Goal: Use online tool/utility: Utilize a website feature to perform a specific function

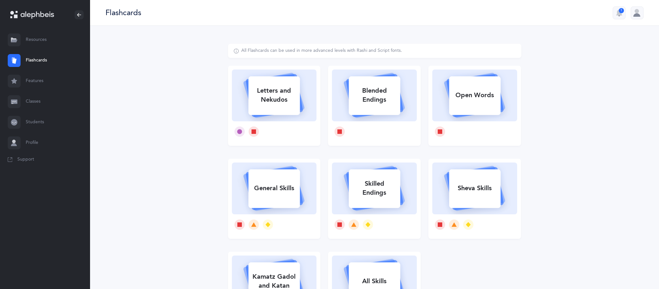
click at [281, 105] on div "Letters and Nekudos" at bounding box center [273, 95] width 51 height 26
select select
select select "single"
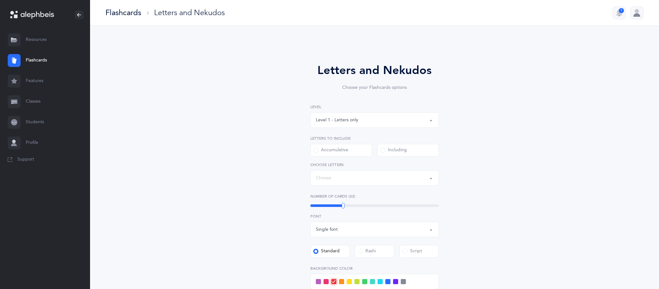
select select "27"
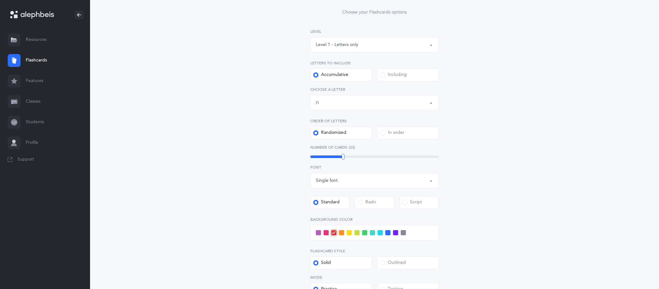
scroll to position [81, 0]
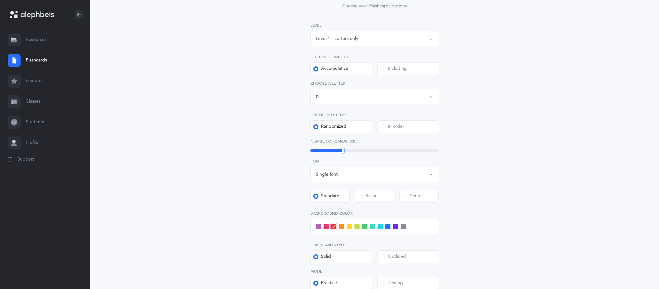
click at [380, 226] on span at bounding box center [379, 226] width 5 height 5
click at [0, 0] on input "checkbox" at bounding box center [0, 0] width 0 height 0
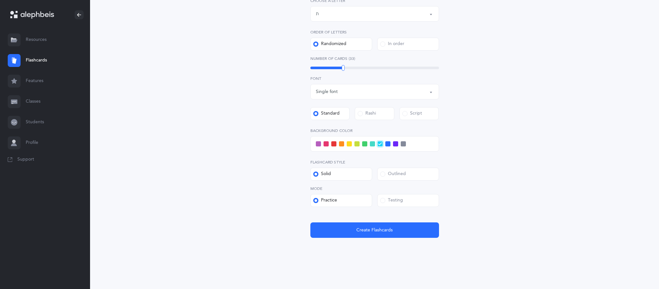
scroll to position [160, 0]
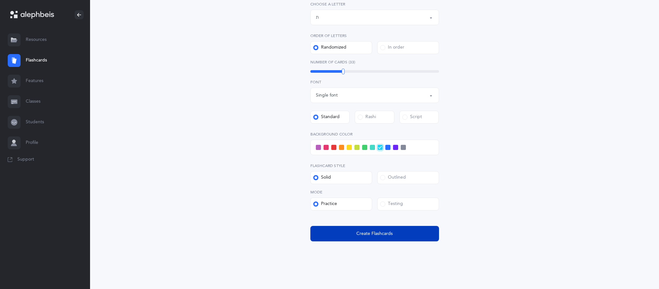
click at [371, 235] on span "Create Flashcards" at bounding box center [374, 233] width 36 height 7
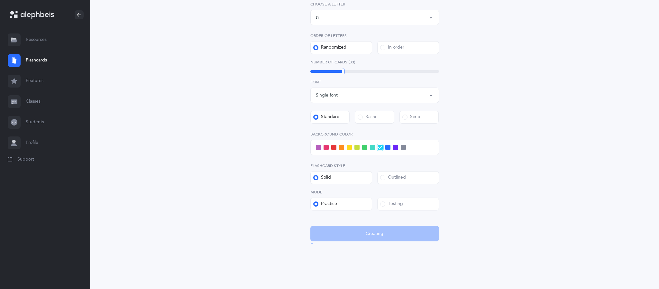
scroll to position [0, 0]
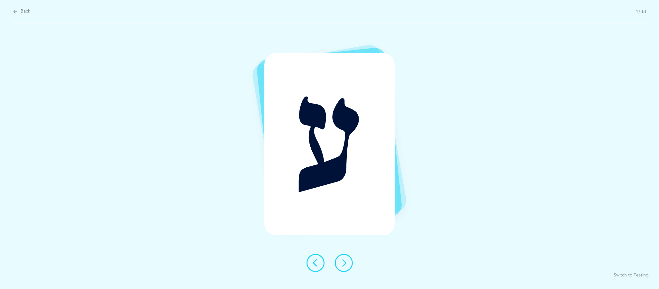
click at [344, 263] on icon at bounding box center [344, 263] width 8 height 8
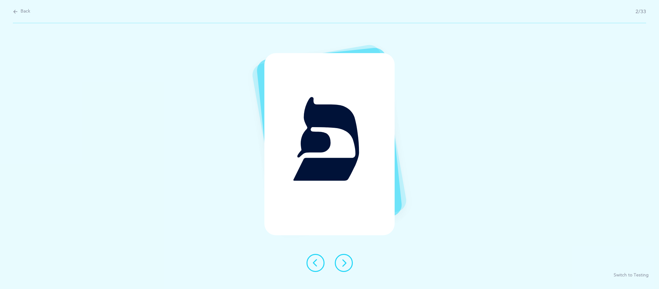
click at [345, 269] on button at bounding box center [344, 263] width 18 height 18
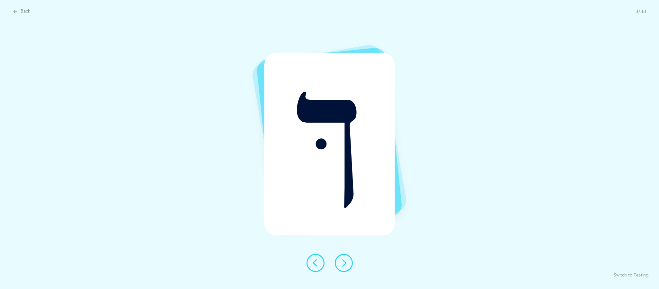
click at [344, 264] on icon at bounding box center [344, 263] width 8 height 8
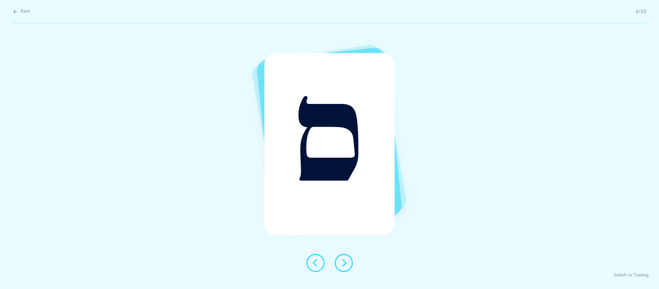
click at [350, 267] on button at bounding box center [344, 263] width 18 height 18
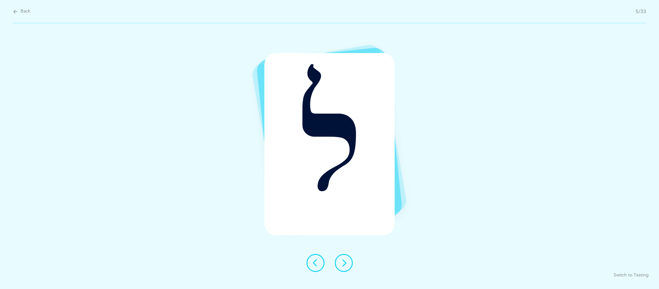
click at [350, 263] on button at bounding box center [344, 263] width 18 height 18
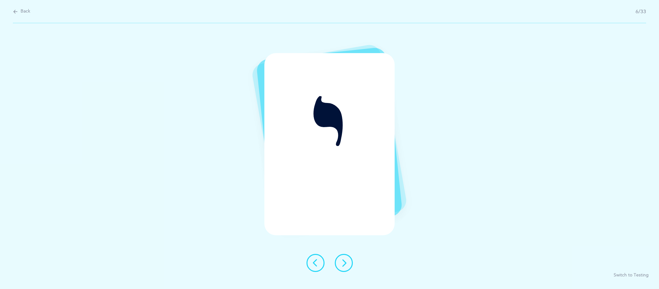
click at [349, 263] on button at bounding box center [344, 263] width 18 height 18
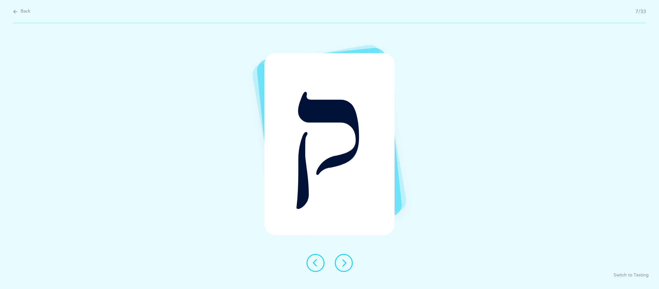
click at [344, 264] on icon at bounding box center [344, 263] width 8 height 8
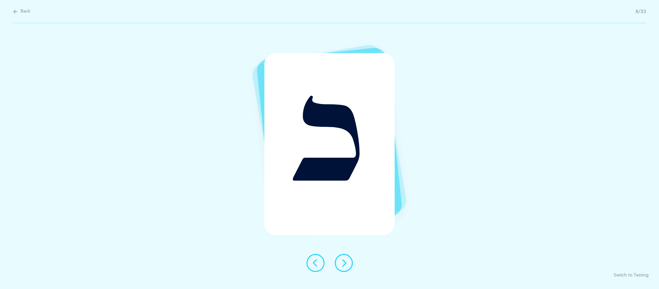
click at [344, 263] on icon at bounding box center [344, 263] width 8 height 8
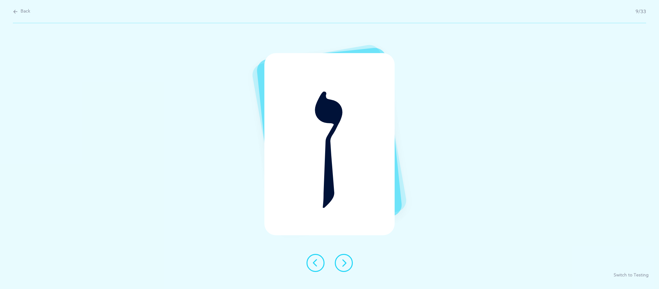
click at [344, 262] on icon at bounding box center [344, 263] width 8 height 8
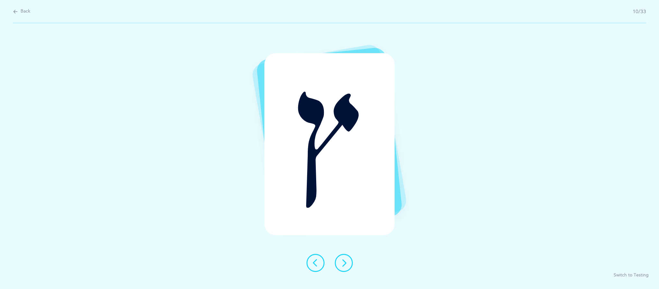
click at [351, 267] on button at bounding box center [344, 263] width 18 height 18
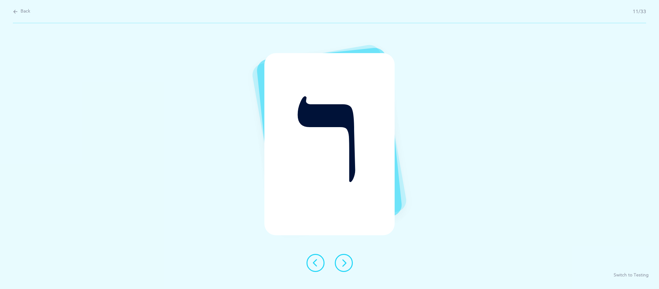
click at [349, 269] on button at bounding box center [344, 263] width 18 height 18
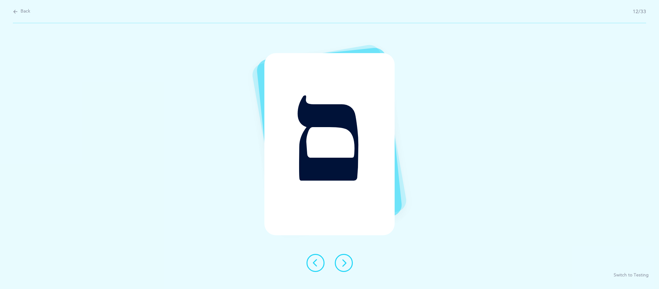
click at [343, 265] on icon at bounding box center [344, 263] width 8 height 8
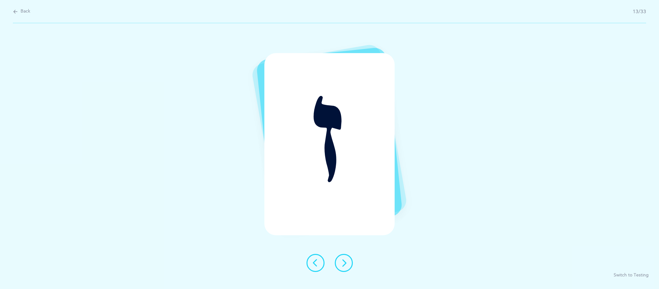
click at [350, 262] on button at bounding box center [344, 263] width 18 height 18
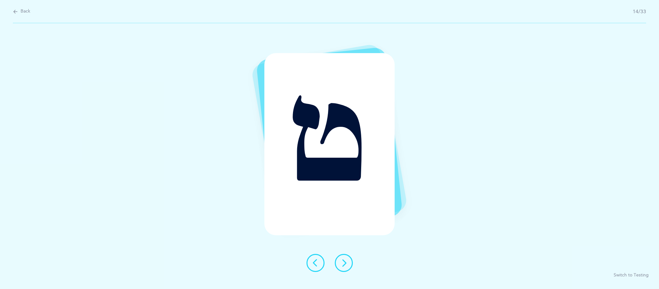
click at [343, 262] on icon at bounding box center [344, 263] width 8 height 8
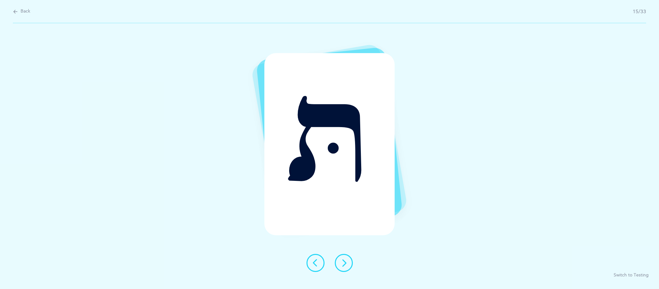
click at [345, 262] on icon at bounding box center [344, 263] width 8 height 8
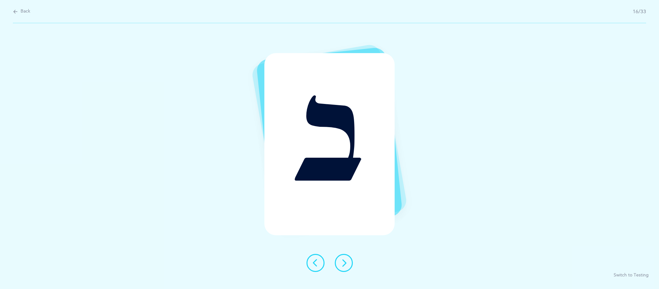
click at [351, 268] on div at bounding box center [329, 263] width 57 height 18
click at [345, 264] on icon at bounding box center [344, 263] width 8 height 8
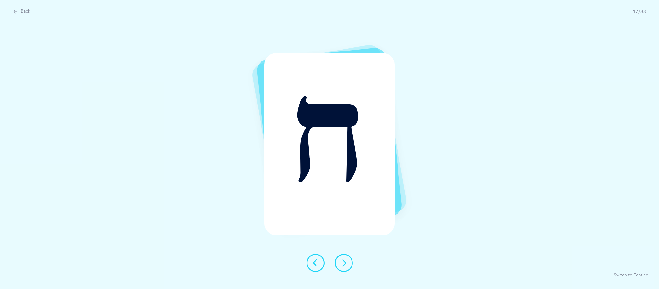
click at [344, 262] on icon at bounding box center [344, 263] width 8 height 8
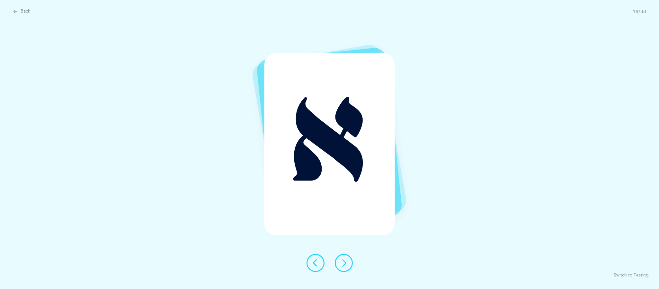
click at [348, 270] on button at bounding box center [344, 263] width 18 height 18
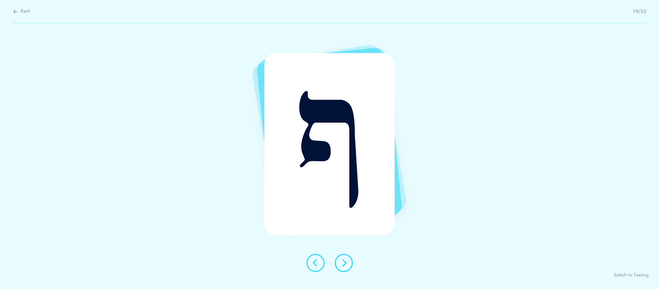
click at [347, 261] on button at bounding box center [344, 263] width 18 height 18
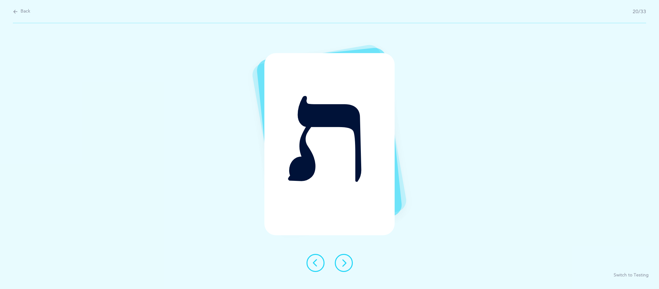
click at [349, 270] on div at bounding box center [329, 263] width 57 height 18
click at [345, 268] on button at bounding box center [344, 263] width 18 height 18
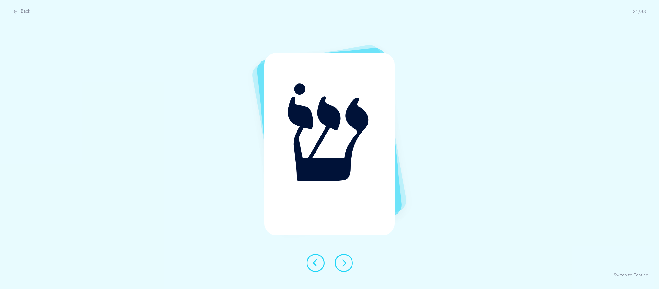
click at [349, 264] on button at bounding box center [344, 263] width 18 height 18
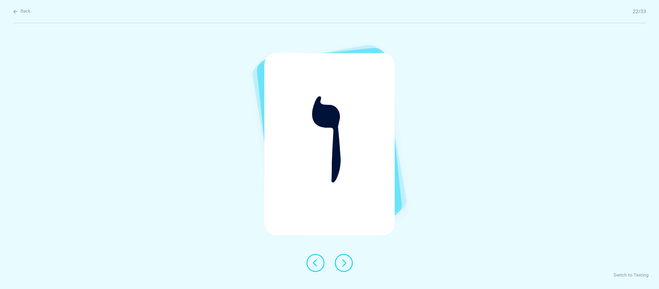
click at [347, 263] on icon at bounding box center [344, 263] width 8 height 8
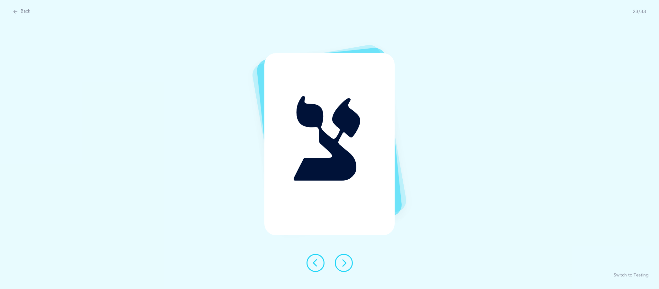
click at [344, 262] on icon at bounding box center [344, 263] width 8 height 8
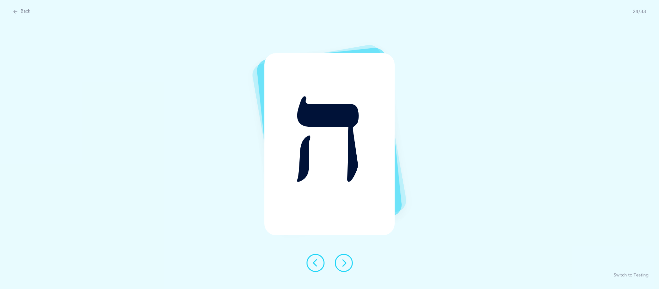
click at [350, 267] on button at bounding box center [344, 263] width 18 height 18
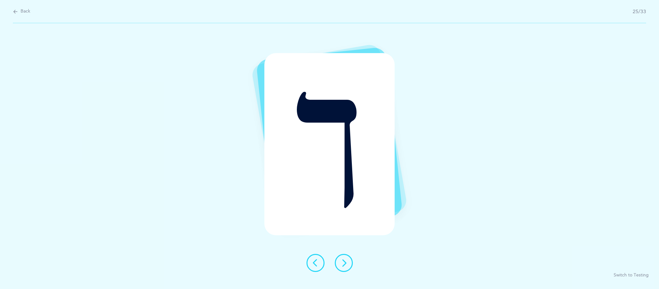
click at [347, 265] on icon at bounding box center [344, 263] width 8 height 8
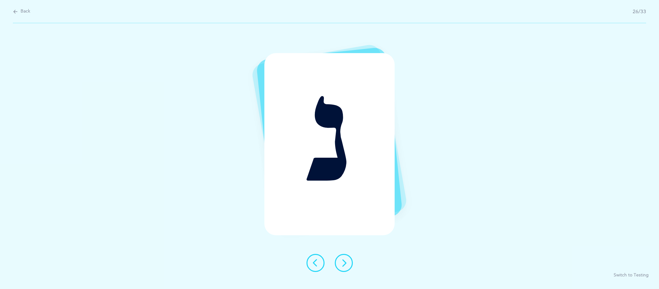
click at [350, 268] on button at bounding box center [344, 263] width 18 height 18
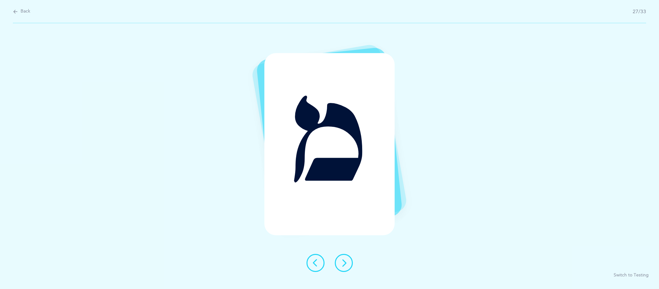
click at [349, 270] on button at bounding box center [344, 263] width 18 height 18
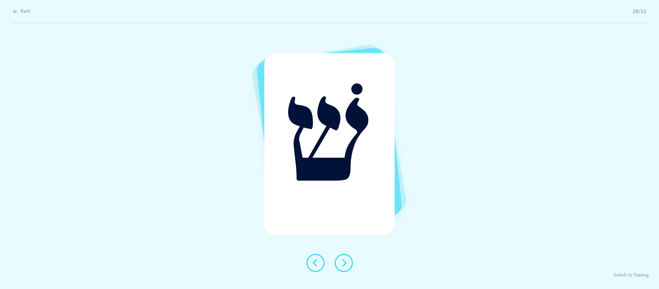
click at [349, 267] on button at bounding box center [344, 263] width 18 height 18
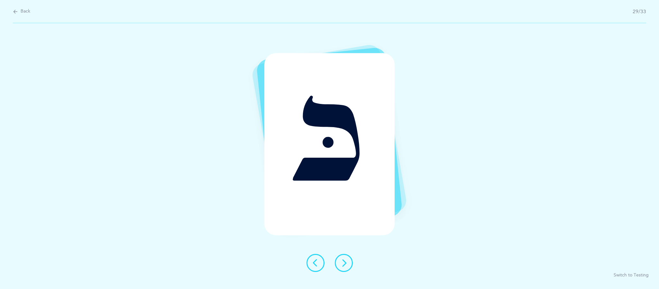
click at [351, 271] on div at bounding box center [329, 263] width 57 height 18
click at [346, 265] on icon at bounding box center [344, 263] width 8 height 8
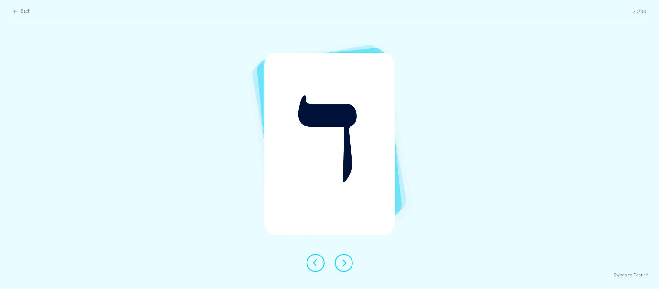
click at [344, 262] on icon at bounding box center [344, 263] width 8 height 8
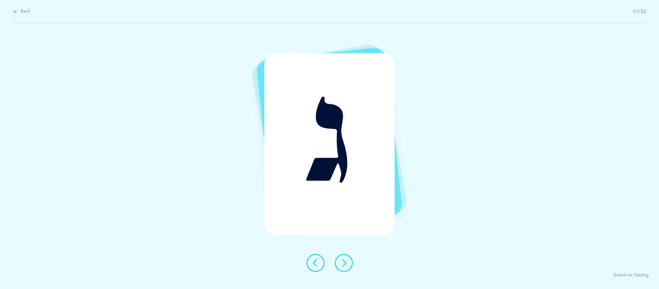
click at [344, 262] on icon at bounding box center [344, 263] width 8 height 8
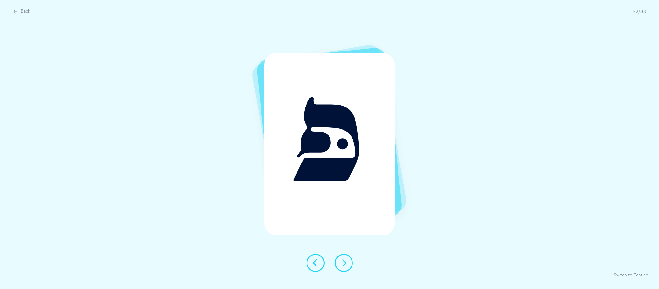
click at [350, 263] on button at bounding box center [344, 263] width 18 height 18
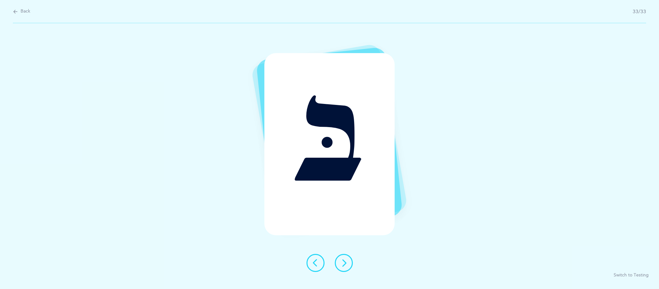
click at [349, 260] on button at bounding box center [344, 263] width 18 height 18
